Goal: Information Seeking & Learning: Stay updated

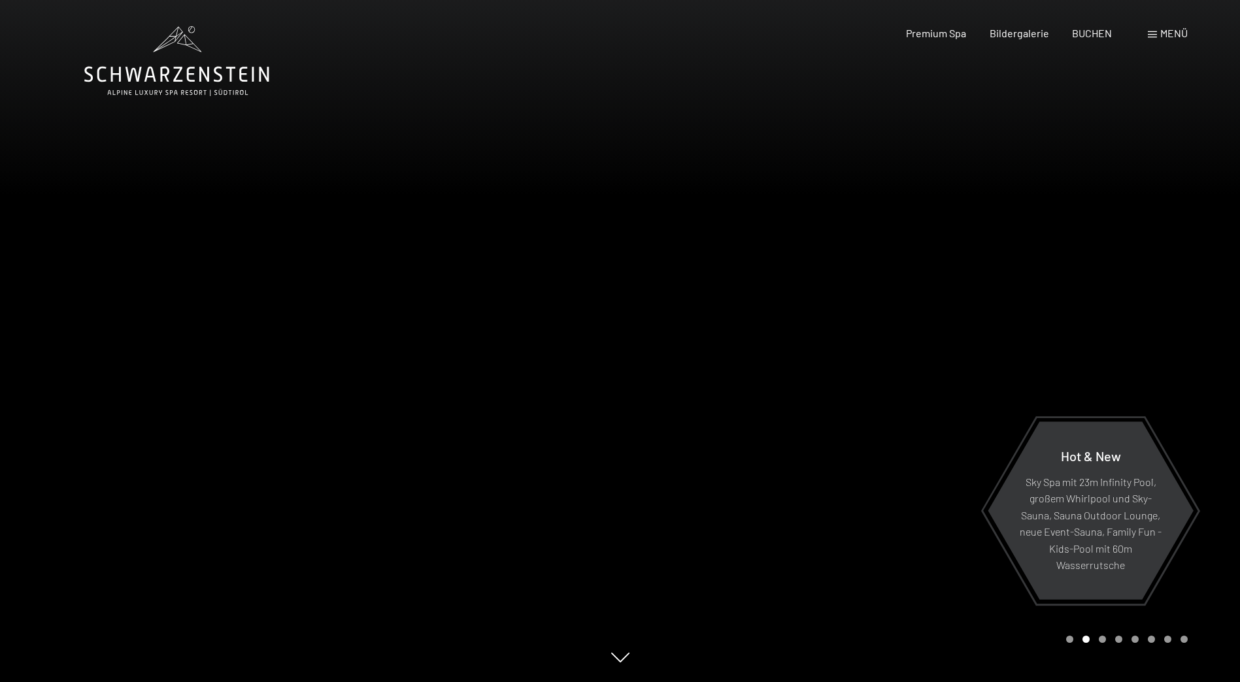
click at [1120, 134] on div at bounding box center [930, 341] width 620 height 682
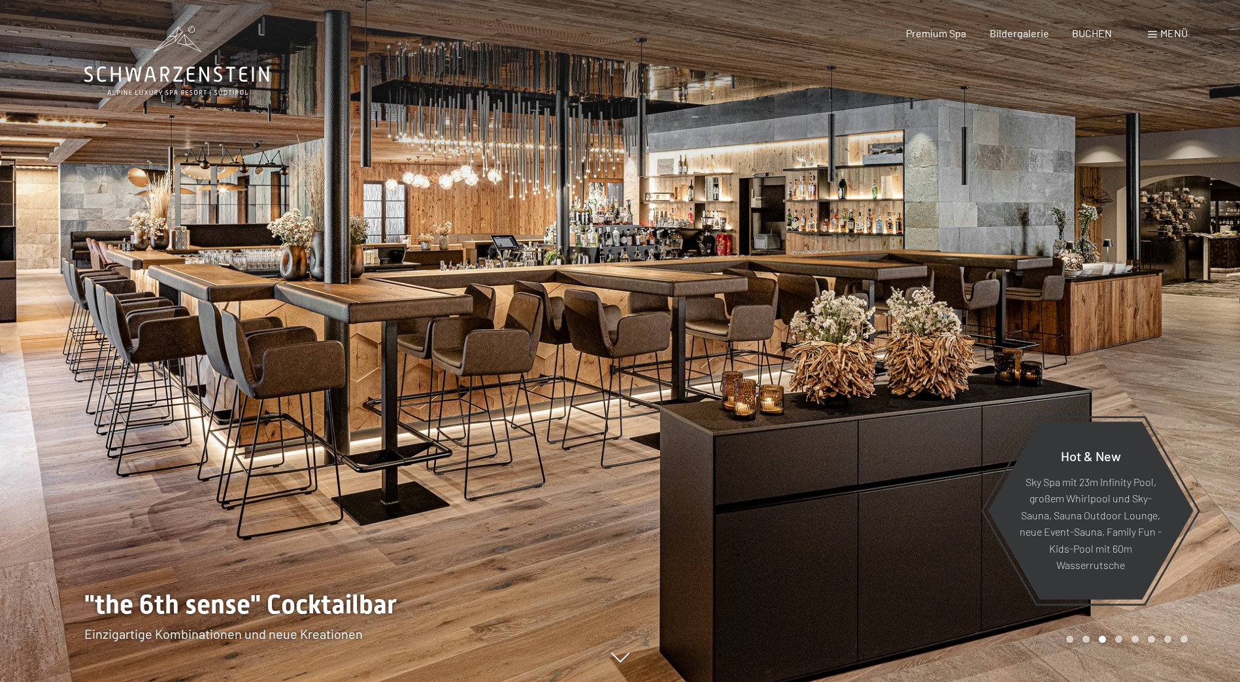
click at [1093, 199] on div at bounding box center [930, 341] width 620 height 682
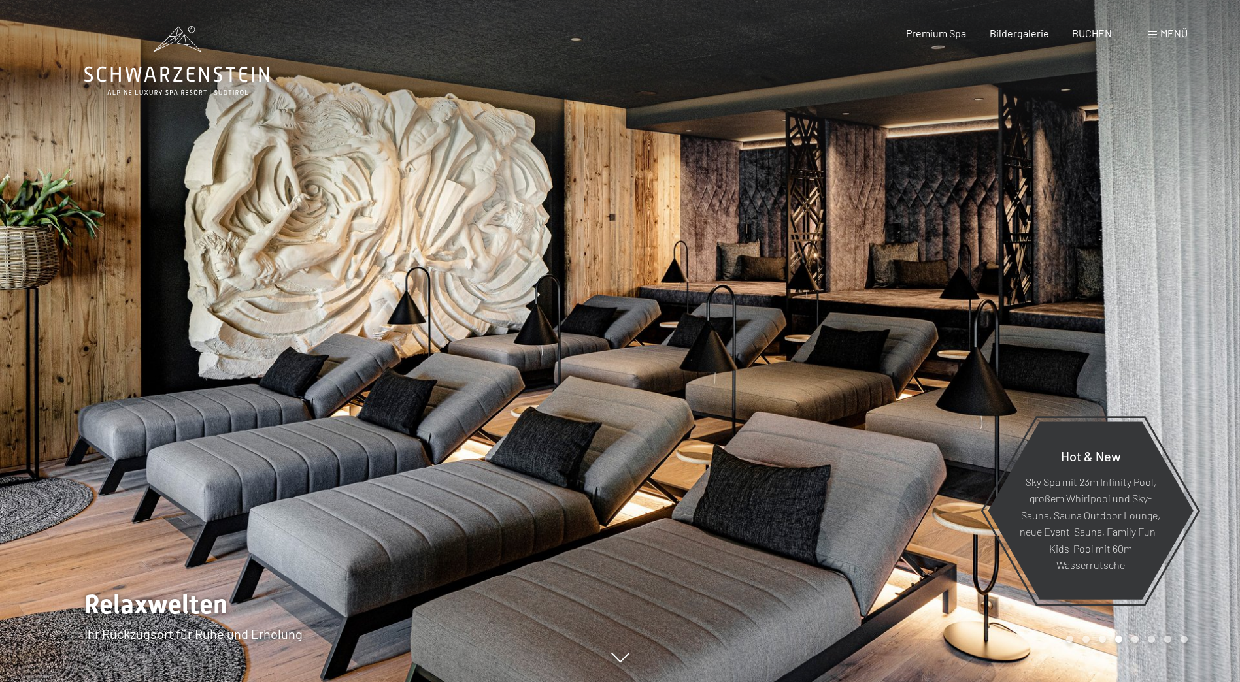
click at [1093, 199] on div at bounding box center [930, 341] width 620 height 682
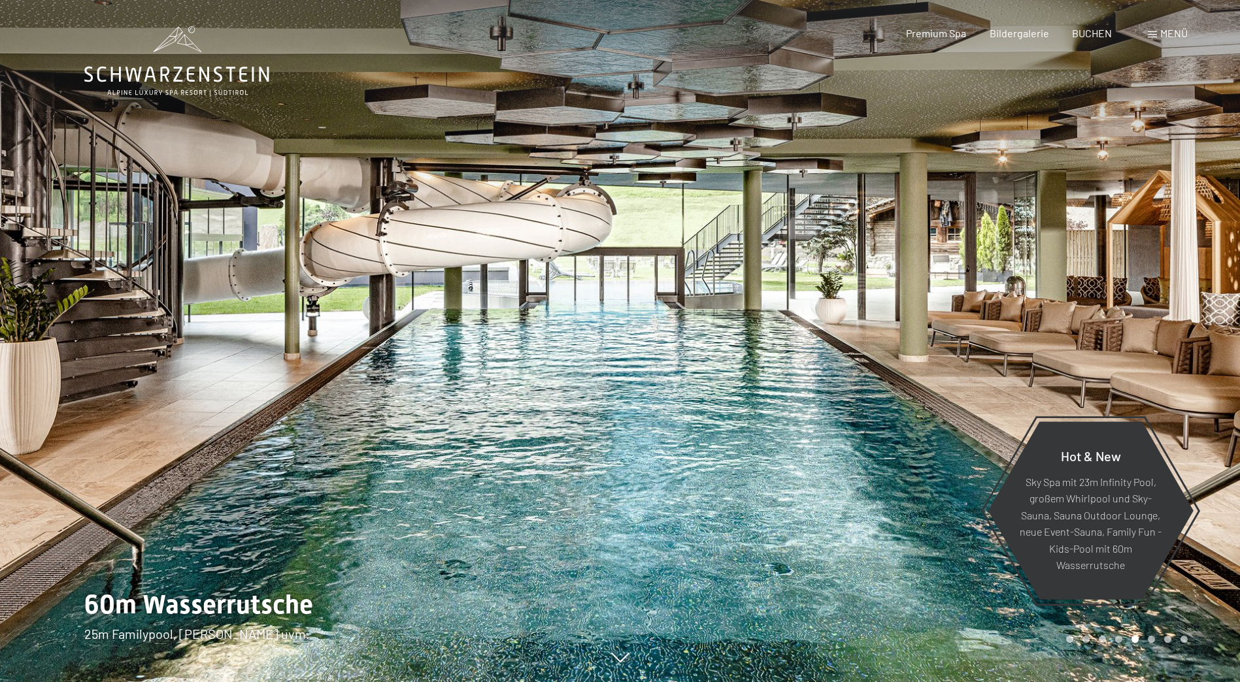
click at [1058, 232] on div at bounding box center [930, 341] width 620 height 682
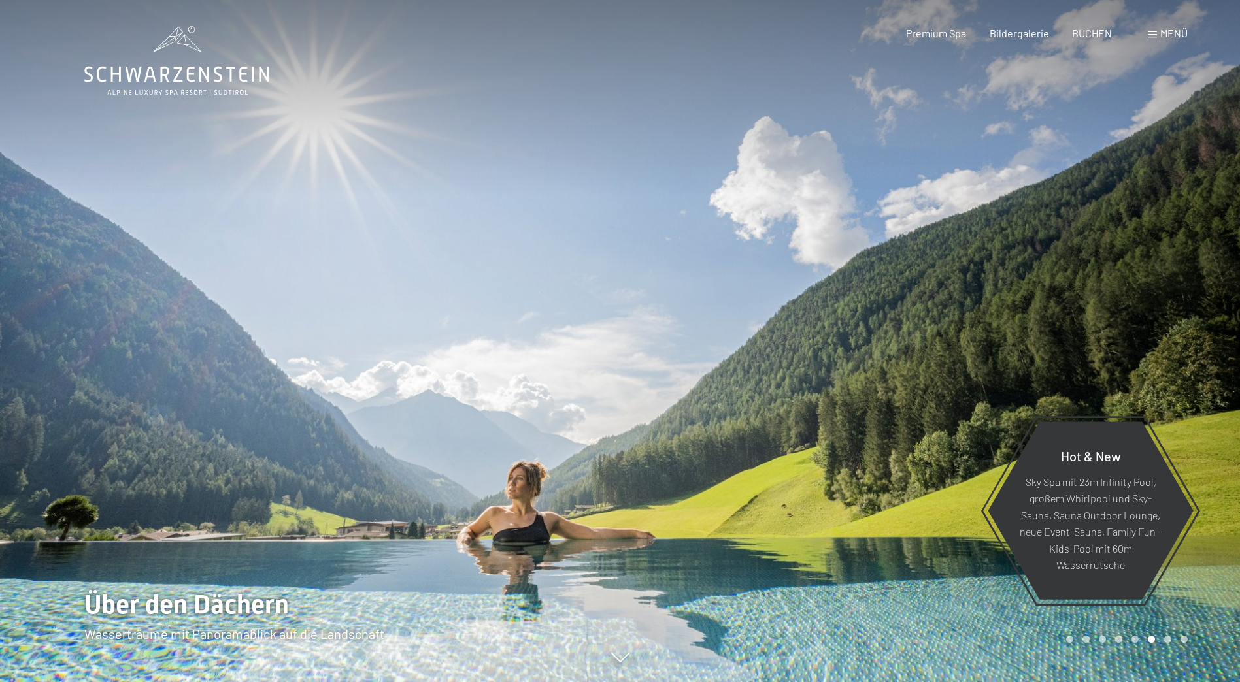
click at [1058, 232] on div at bounding box center [930, 341] width 620 height 682
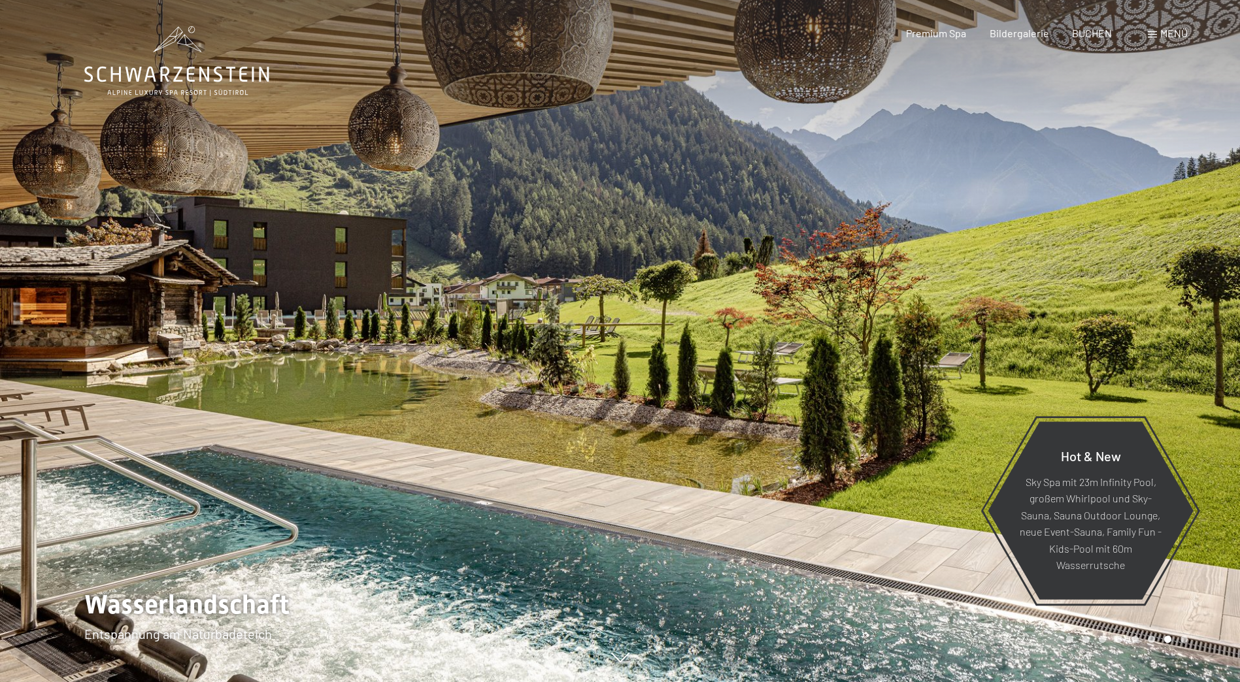
click at [1058, 232] on div at bounding box center [930, 341] width 620 height 682
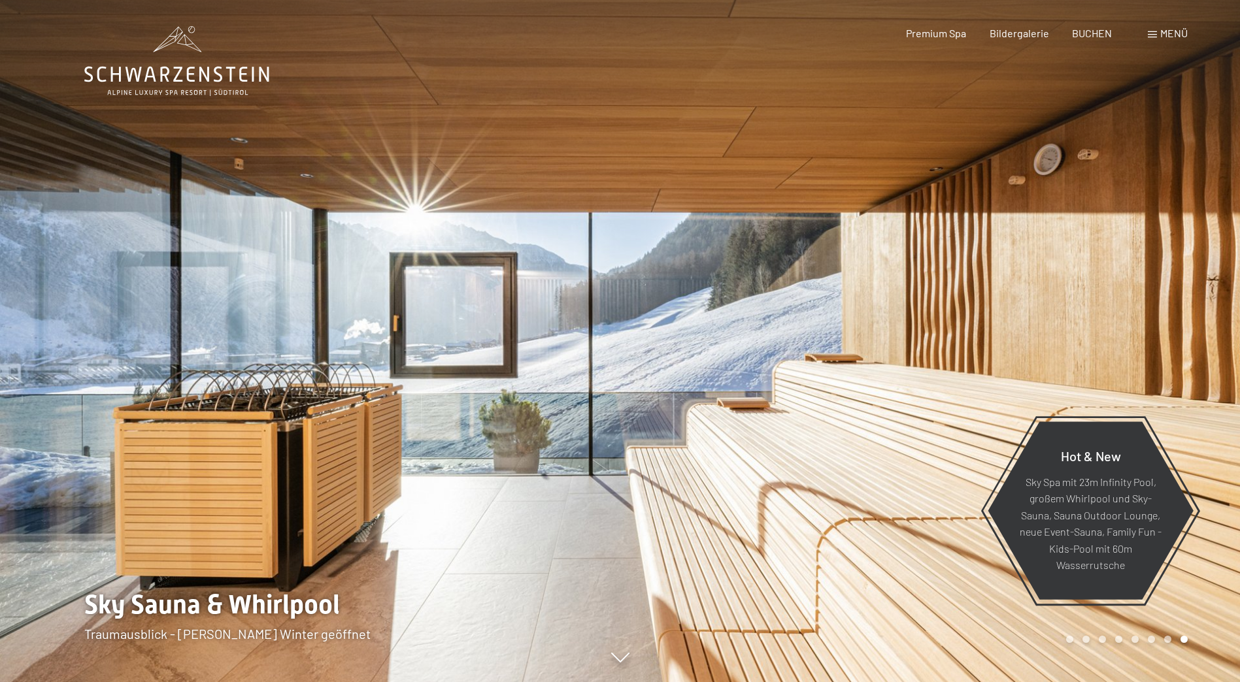
click at [1058, 232] on div at bounding box center [930, 341] width 620 height 682
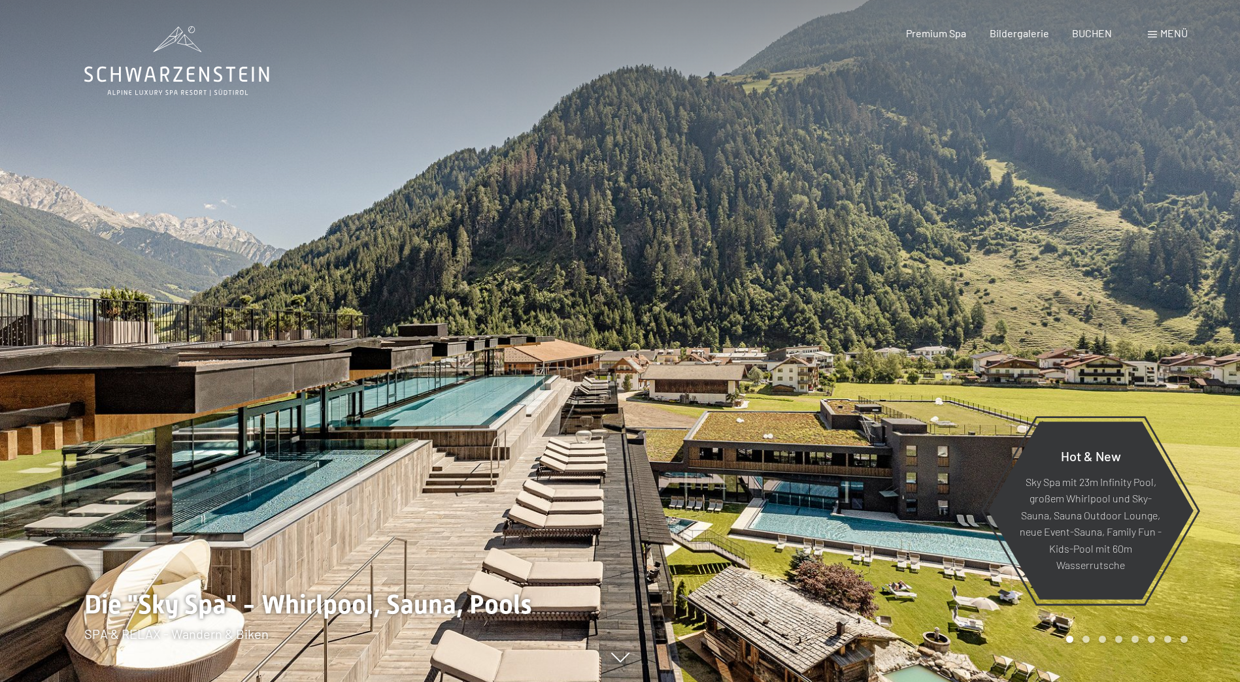
click at [1058, 232] on div at bounding box center [930, 341] width 620 height 682
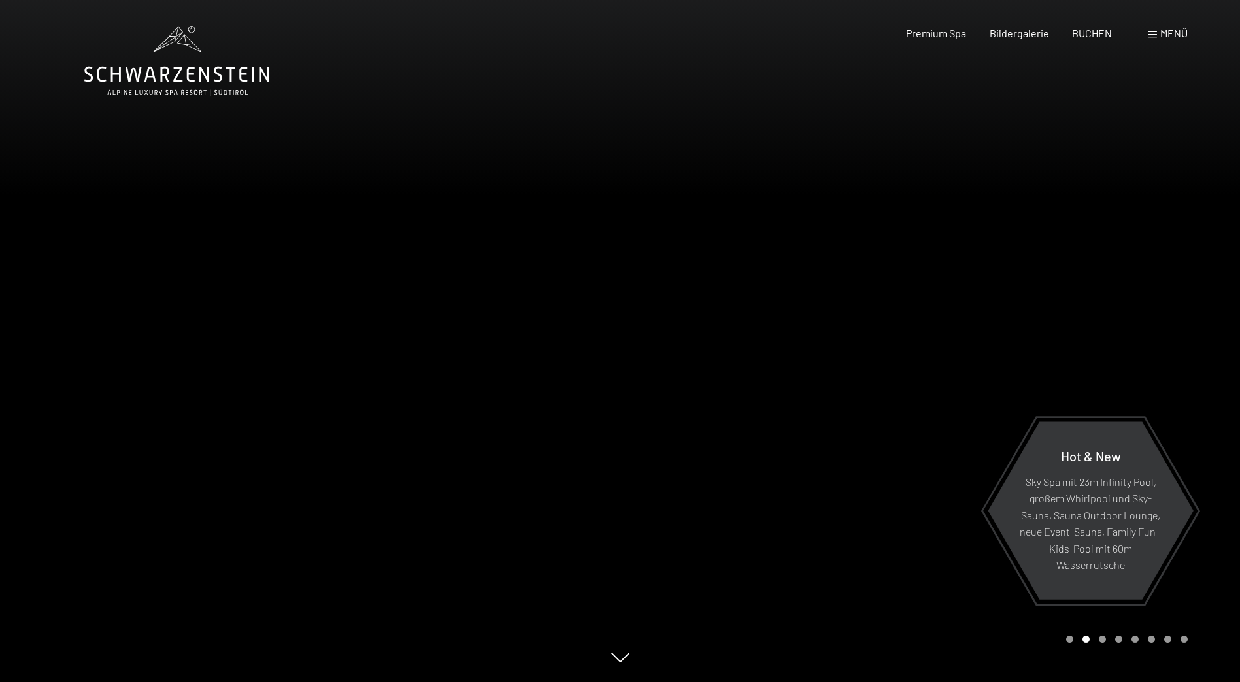
click at [182, 273] on div at bounding box center [310, 341] width 620 height 682
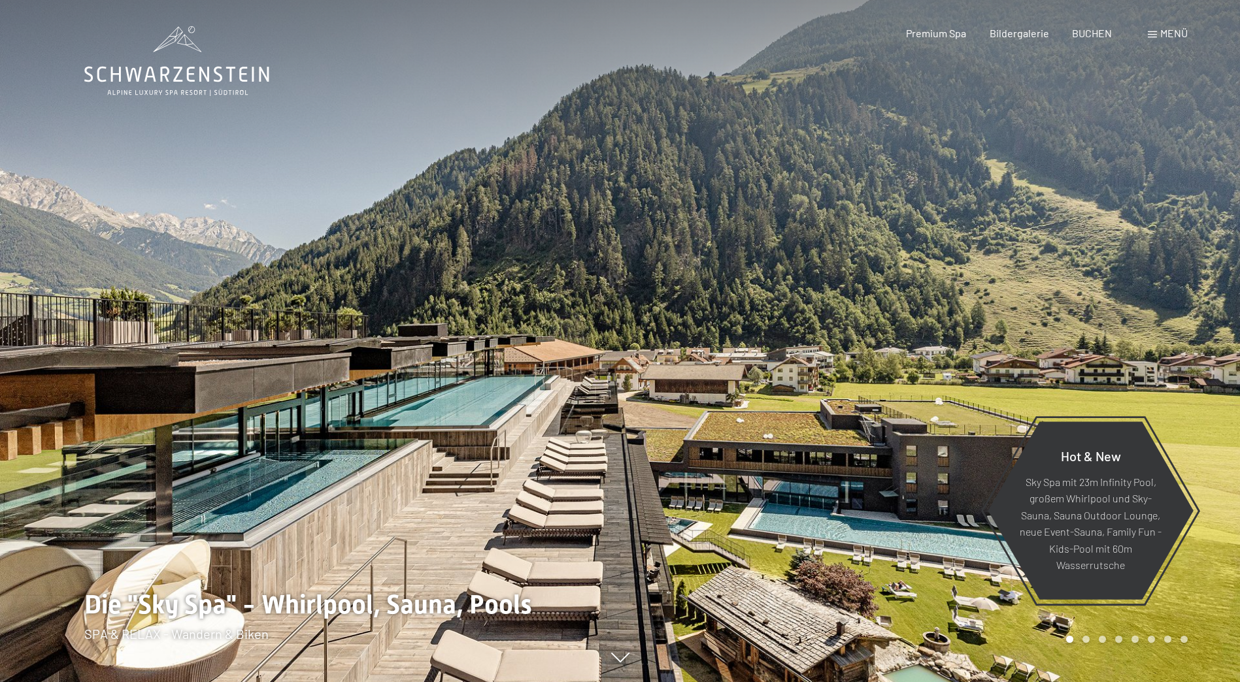
click at [1046, 333] on div at bounding box center [930, 341] width 620 height 682
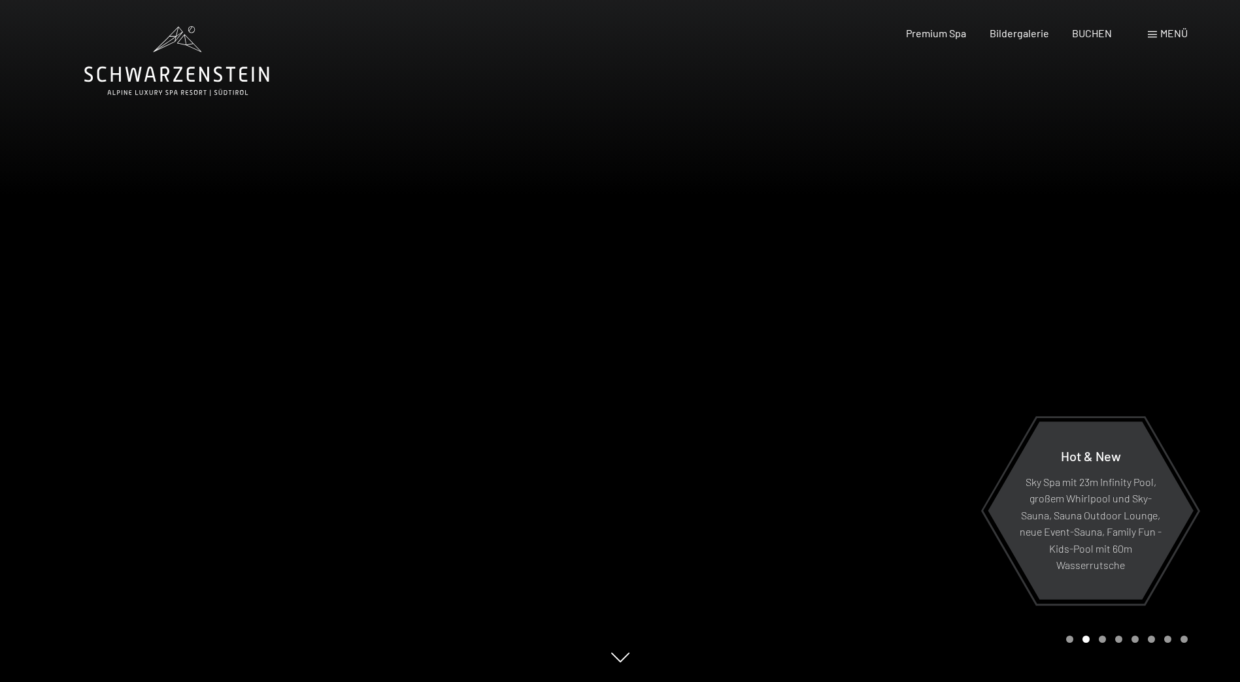
click at [1046, 333] on div at bounding box center [930, 341] width 620 height 682
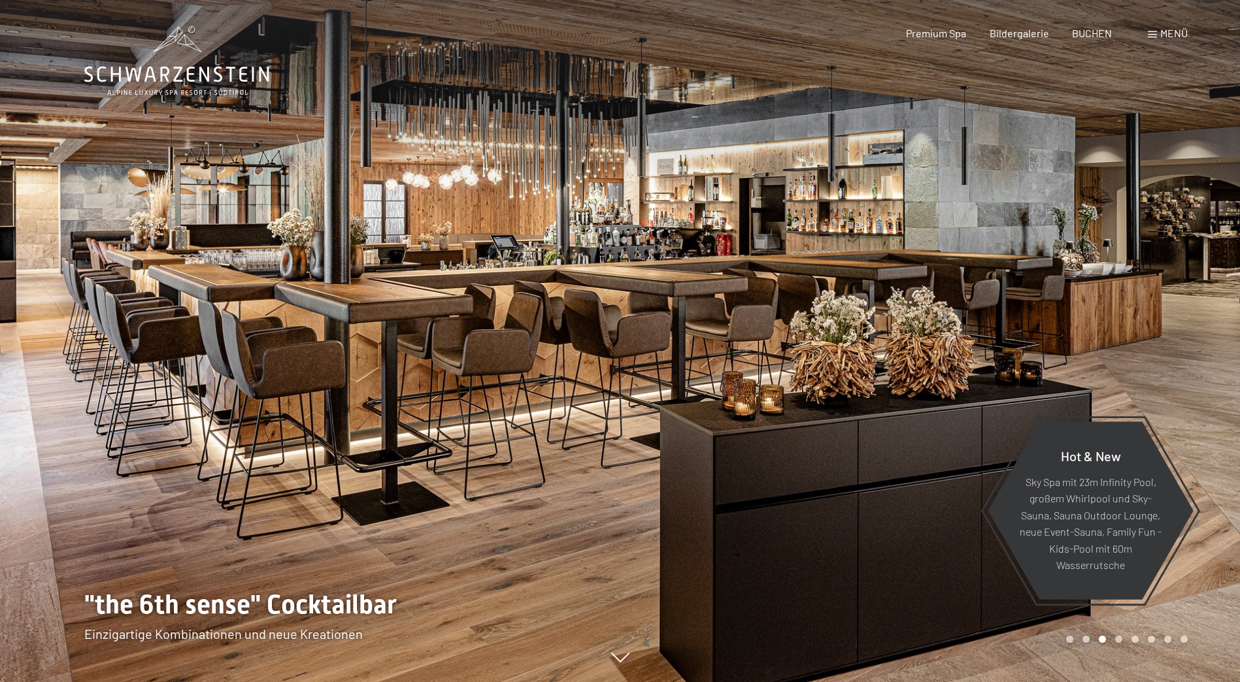
click at [1046, 333] on div at bounding box center [930, 341] width 620 height 682
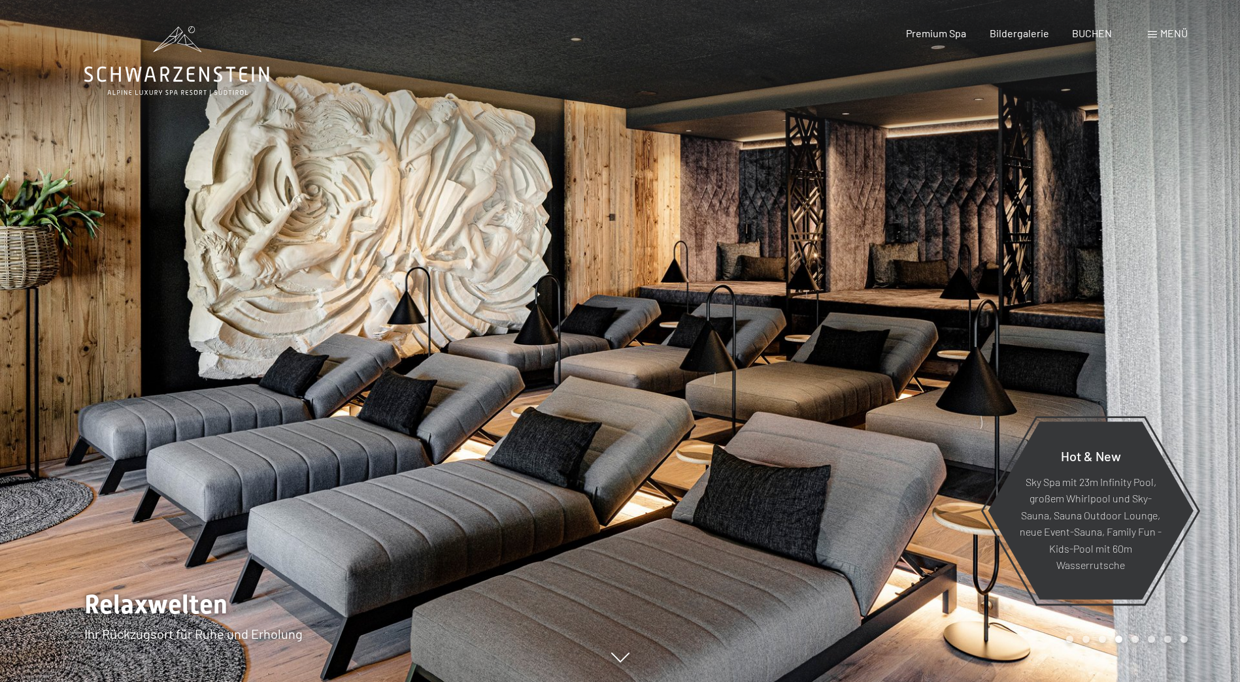
click at [1046, 333] on div at bounding box center [930, 341] width 620 height 682
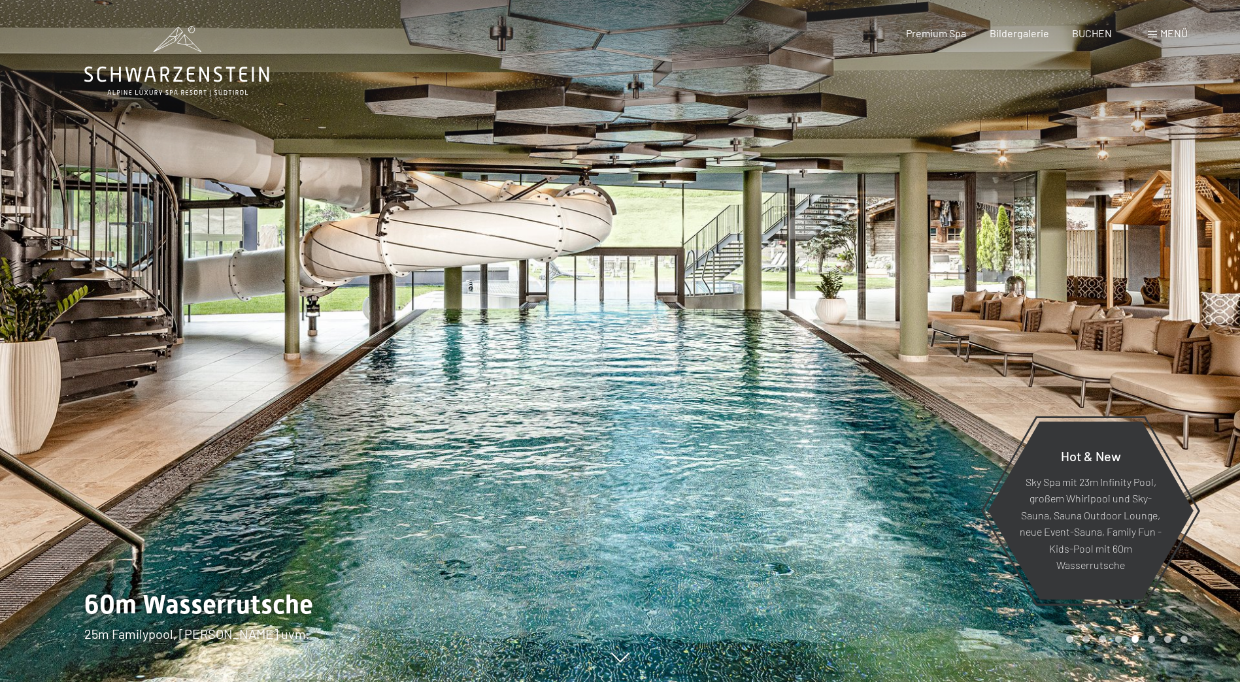
click at [1046, 333] on div at bounding box center [930, 341] width 620 height 682
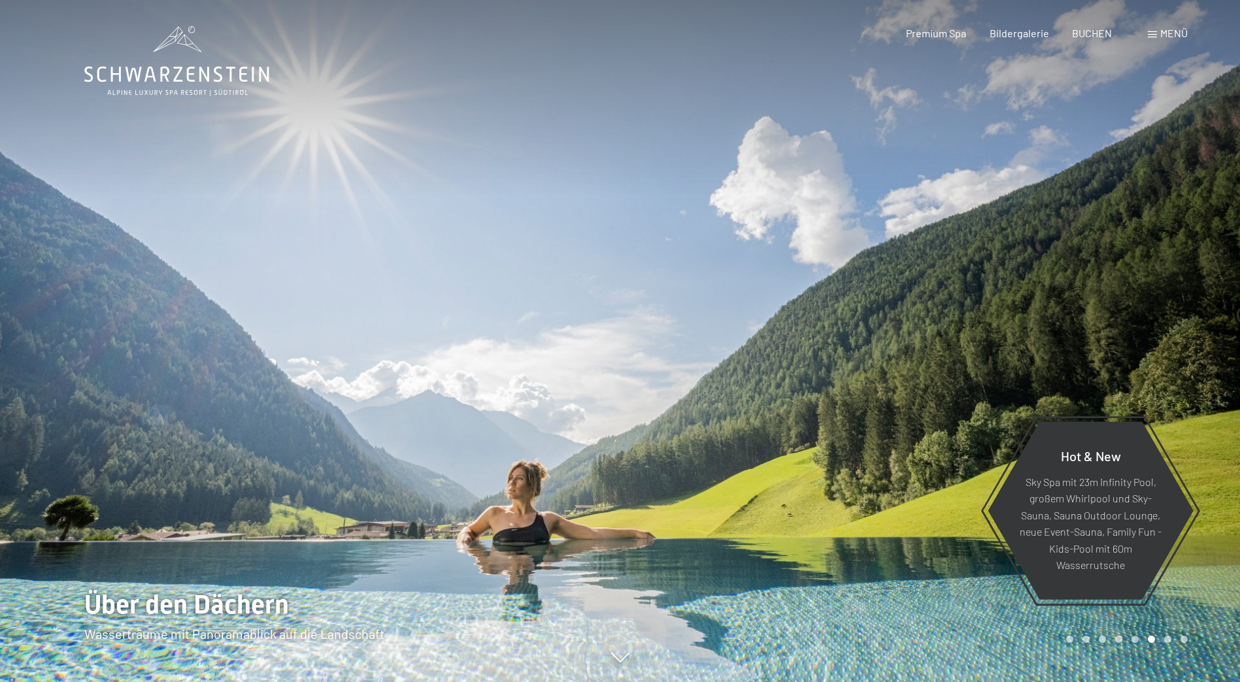
click at [1046, 333] on div at bounding box center [930, 341] width 620 height 682
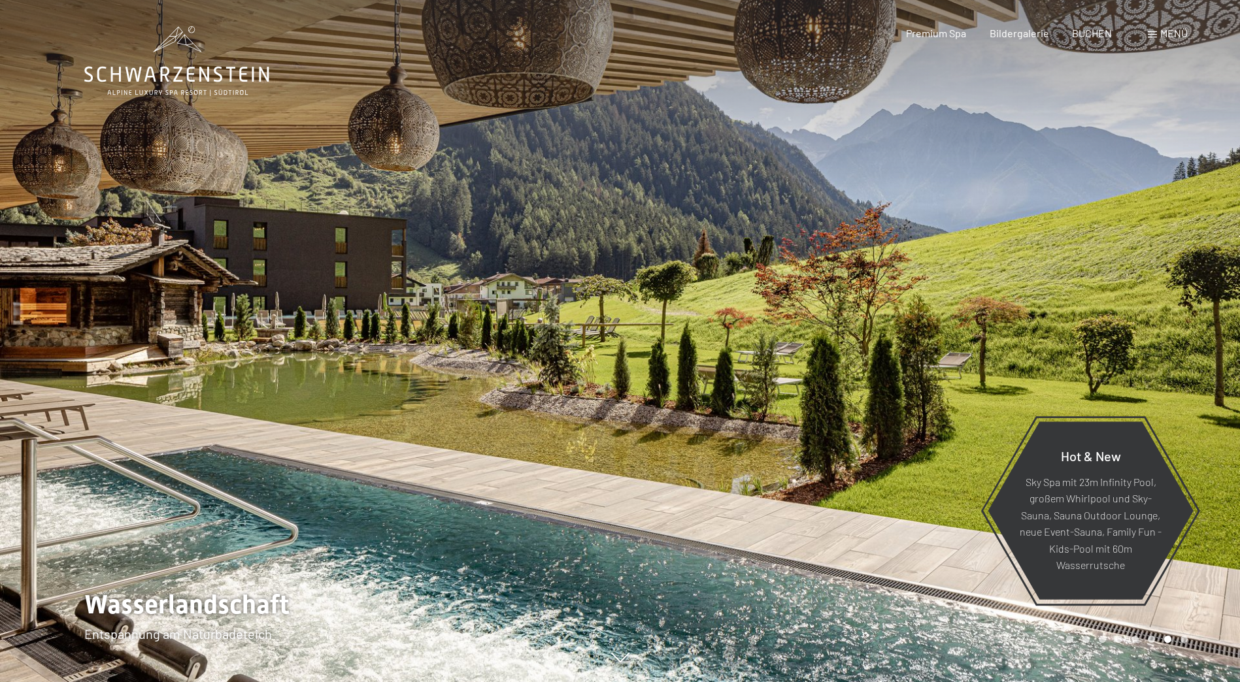
click at [1046, 333] on div at bounding box center [930, 341] width 620 height 682
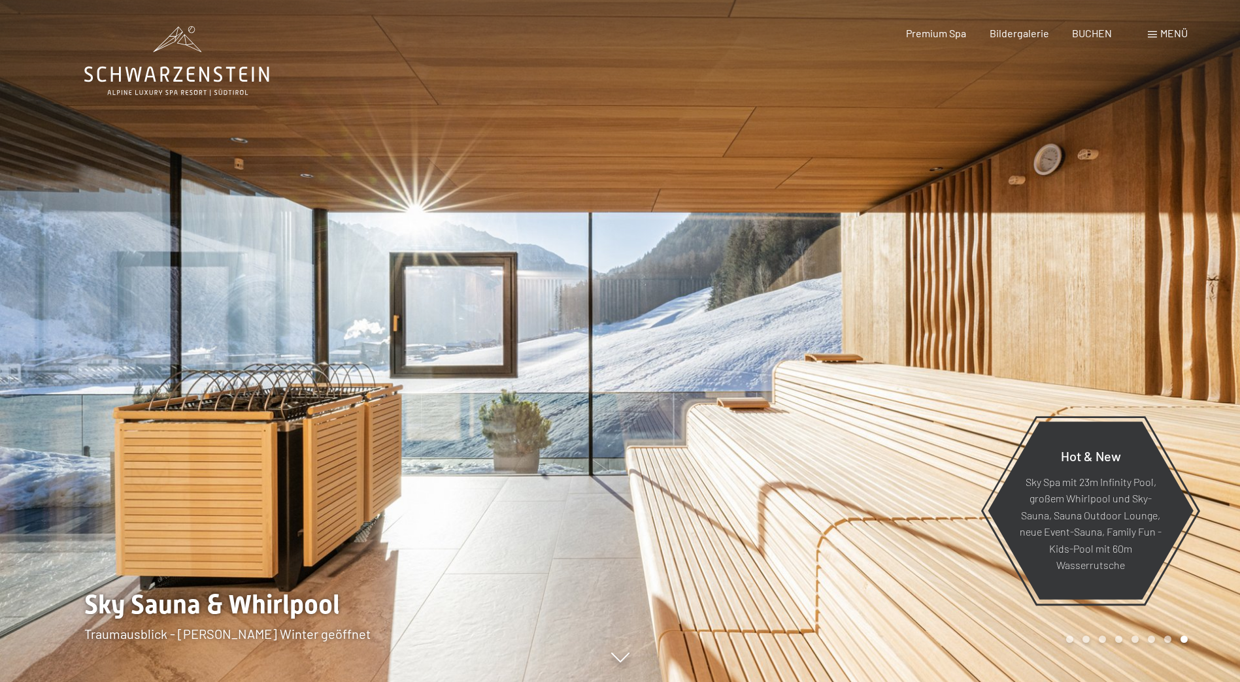
click at [1046, 333] on div at bounding box center [930, 341] width 620 height 682
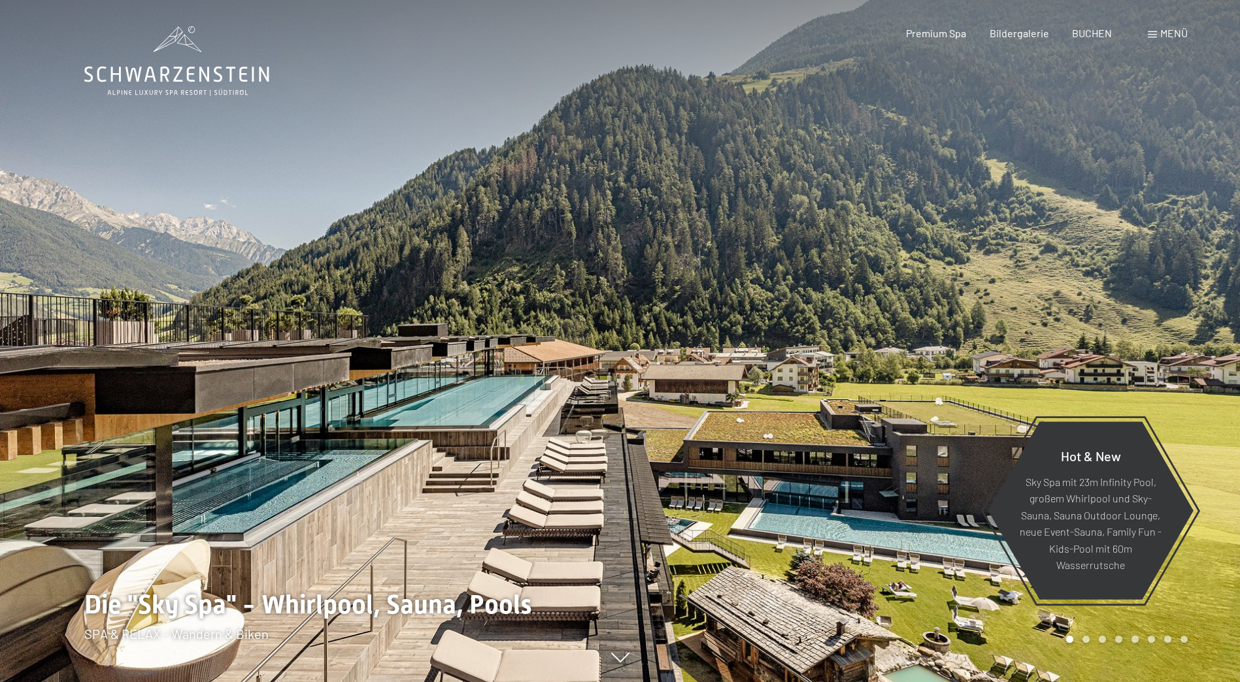
click at [1046, 333] on div at bounding box center [930, 341] width 620 height 682
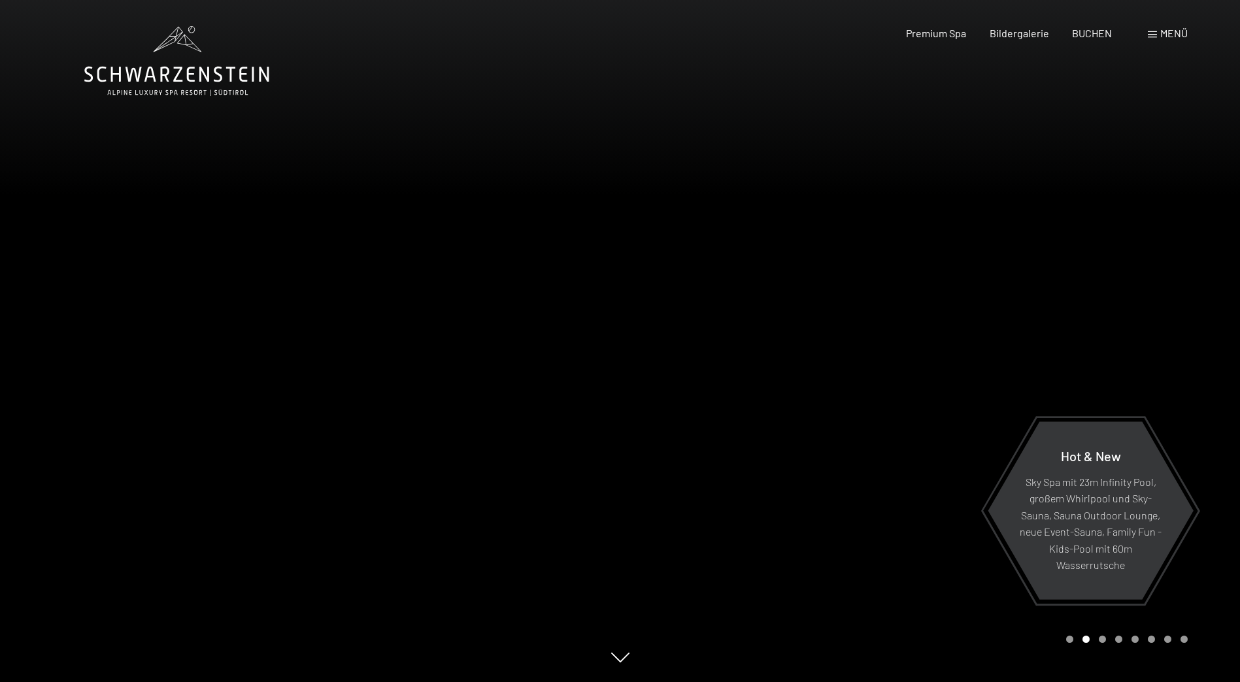
click at [1176, 31] on span "Menü" at bounding box center [1173, 33] width 27 height 12
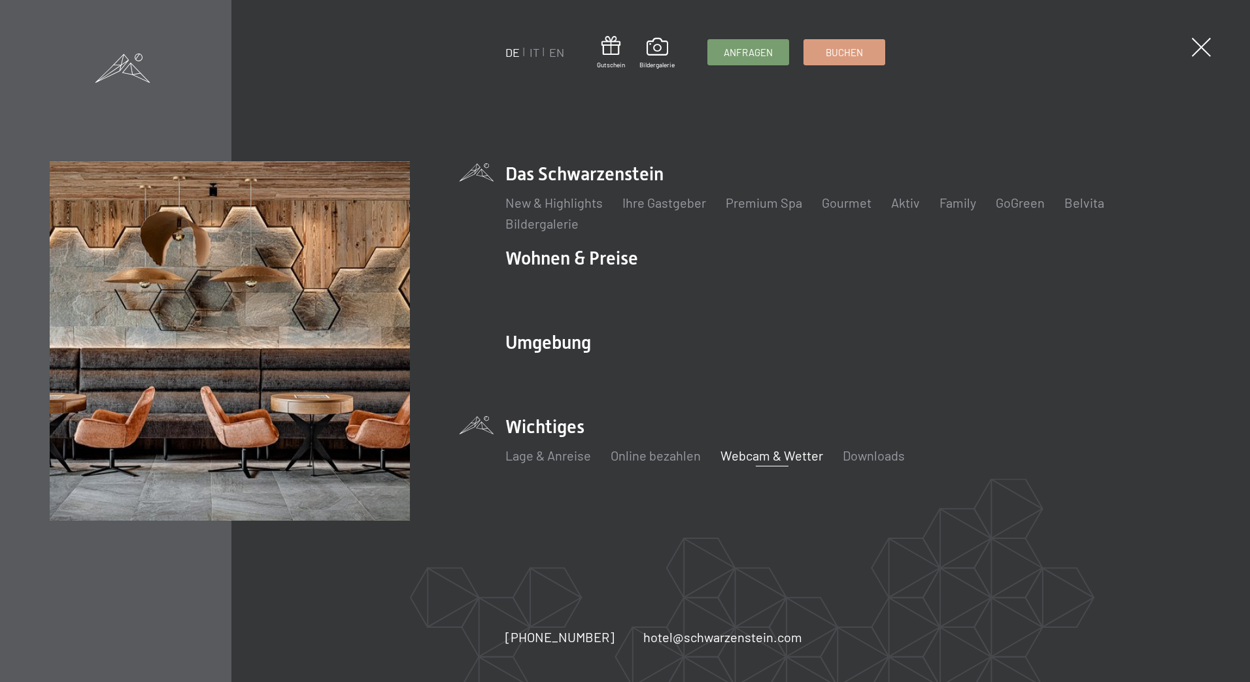
click at [744, 456] on link "Webcam & Wetter" at bounding box center [771, 456] width 103 height 16
